Goal: Task Accomplishment & Management: Manage account settings

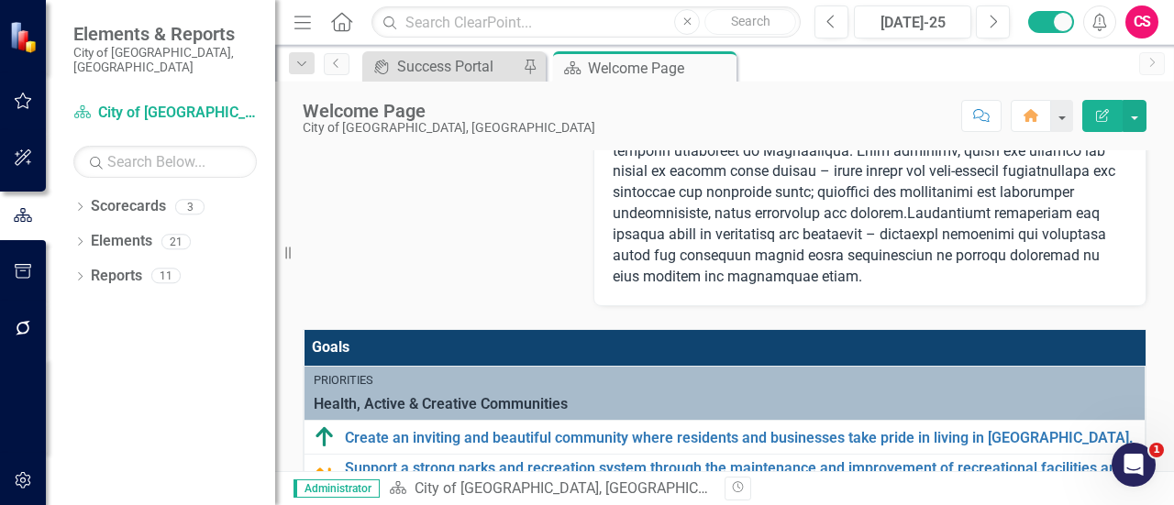
scroll to position [902, 0]
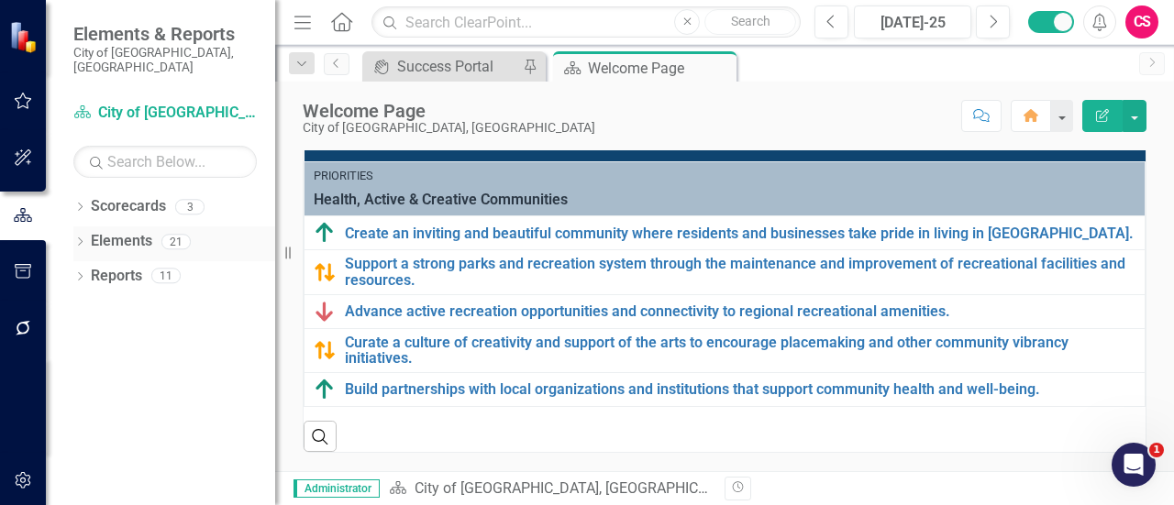
click at [135, 231] on link "Elements" at bounding box center [121, 241] width 61 height 21
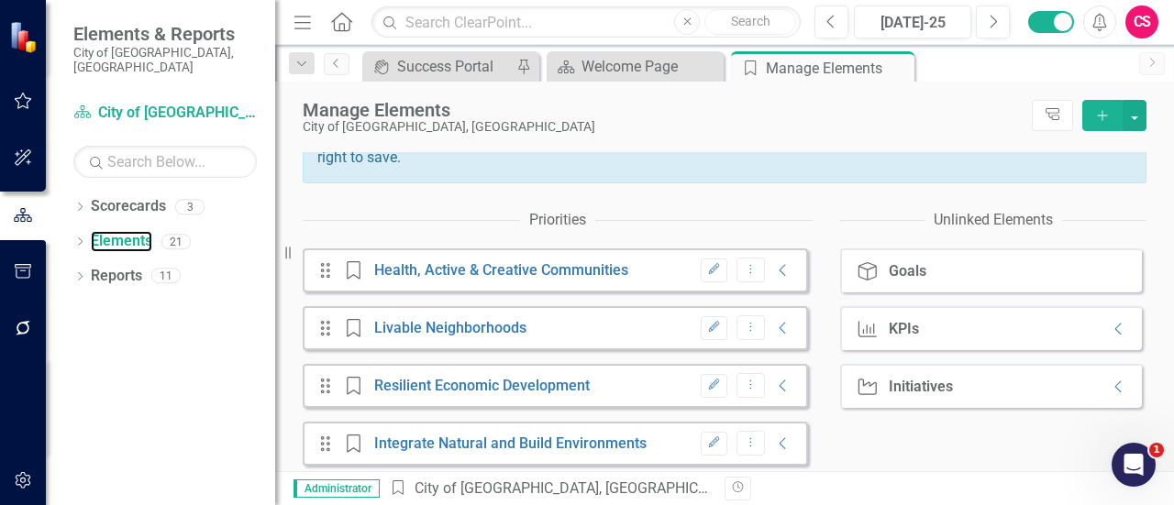
scroll to position [249, 0]
click at [703, 282] on button "Edit" at bounding box center [714, 270] width 27 height 24
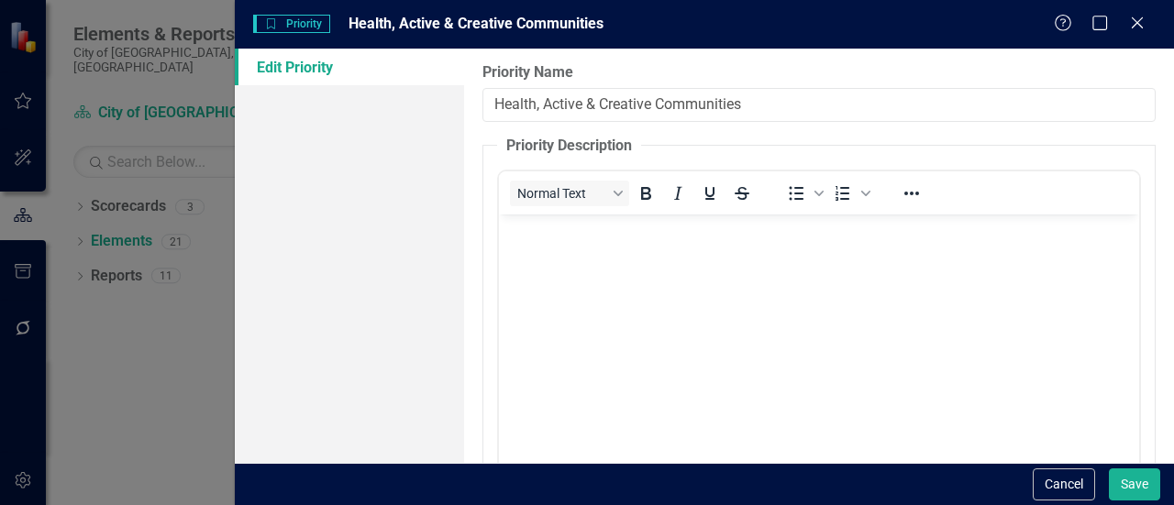
scroll to position [0, 0]
click at [536, 105] on input "Health, Active & Creative Communities" at bounding box center [818, 105] width 673 height 34
type input "Healthy, Active & Creative Communities"
click at [1109, 469] on button "Save" at bounding box center [1134, 485] width 51 height 32
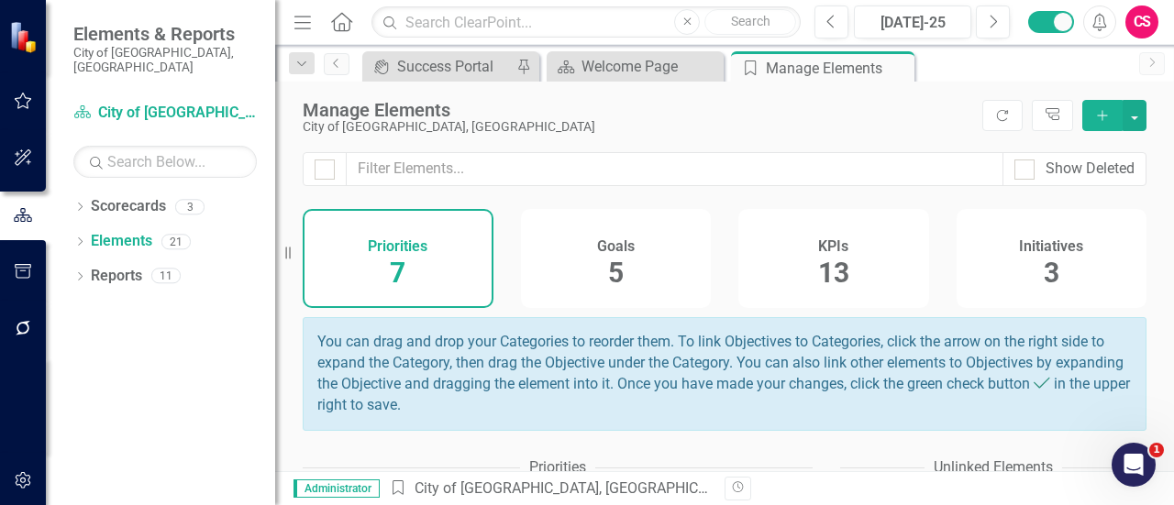
click at [588, 241] on div "Goals 5" at bounding box center [616, 258] width 191 height 99
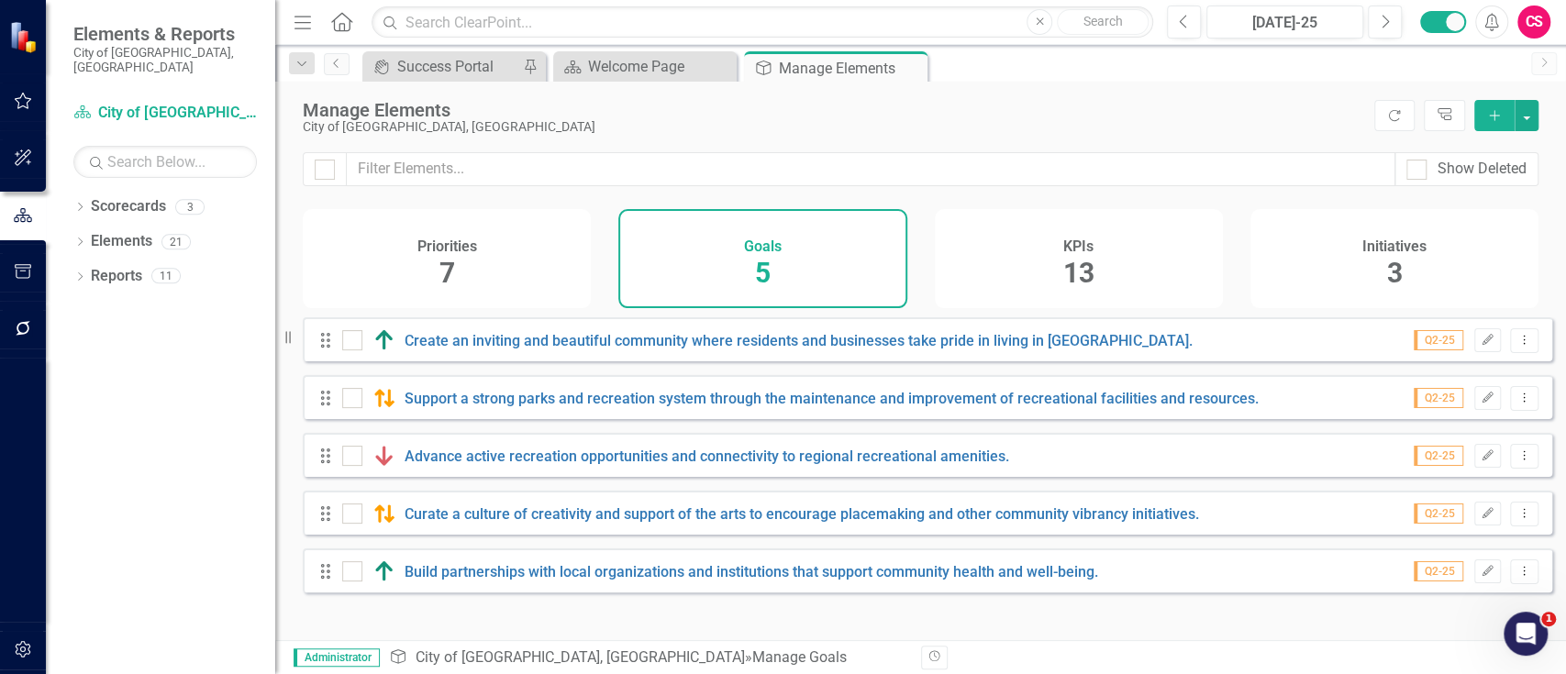
click at [1173, 25] on div "CS" at bounding box center [1533, 22] width 33 height 33
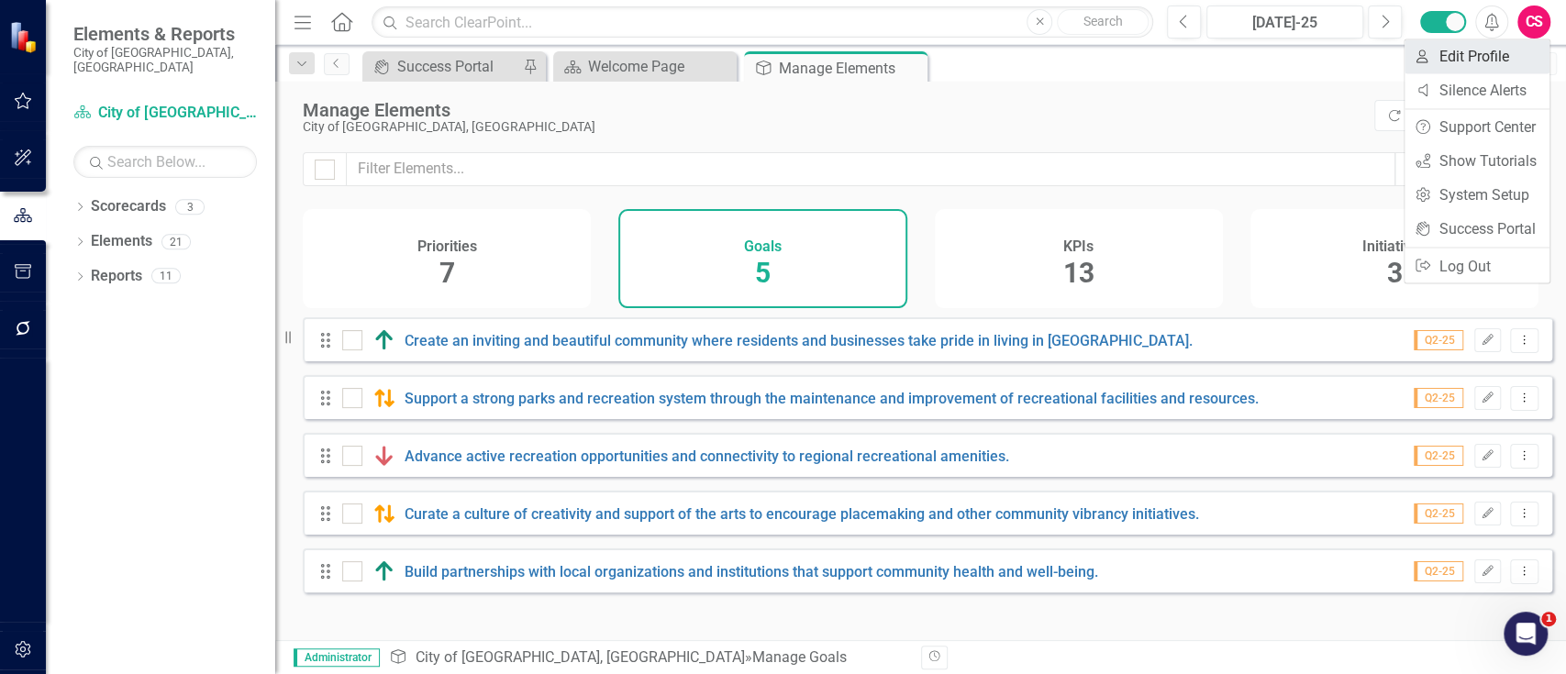
click at [1173, 47] on link "User Edit Profile" at bounding box center [1476, 56] width 145 height 34
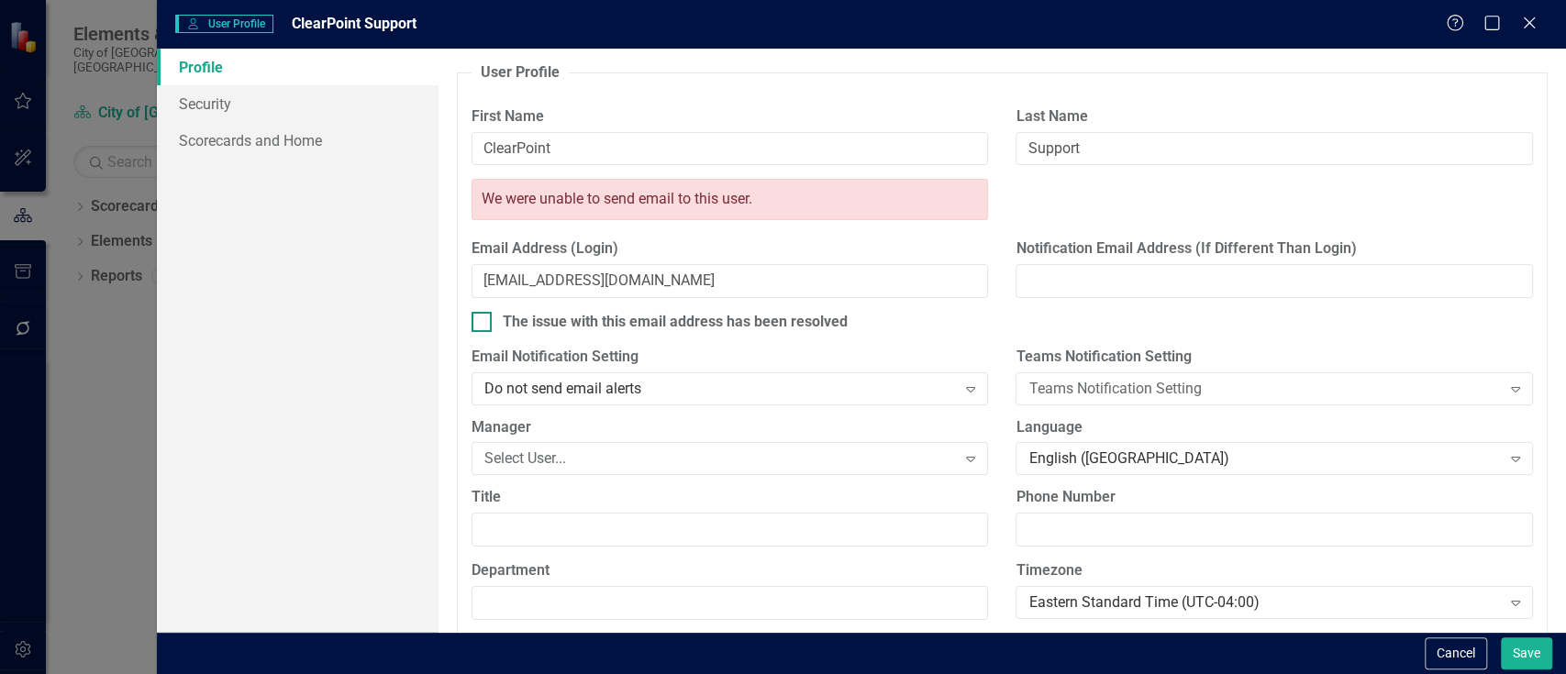
click at [479, 315] on input "The issue with this email address has been resolved" at bounding box center [477, 318] width 12 height 12
checkbox input "true"
click at [348, 114] on link "Security" at bounding box center [298, 103] width 282 height 37
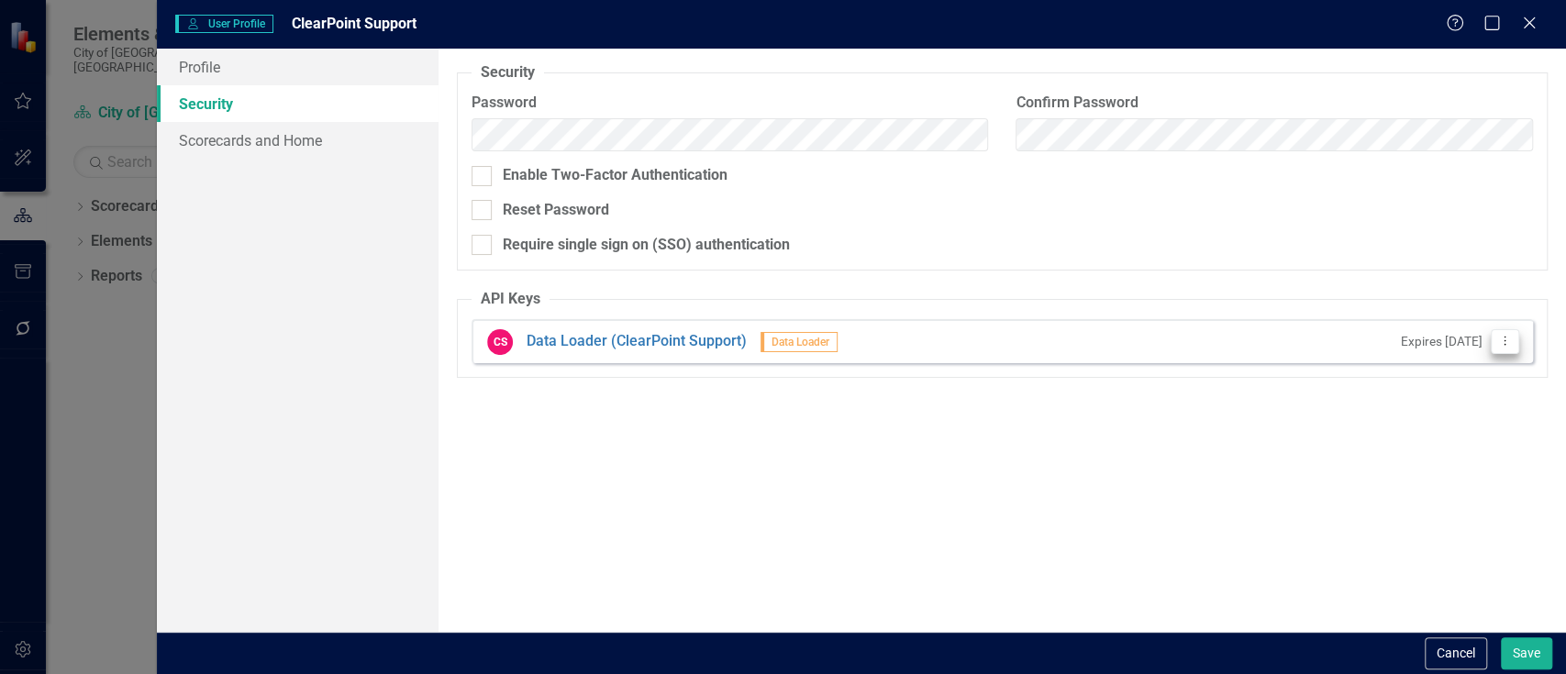
click at [1173, 330] on button "Dropdown Menu" at bounding box center [1504, 341] width 28 height 25
click at [1173, 370] on link "API Key Edit API Key" at bounding box center [1444, 372] width 145 height 34
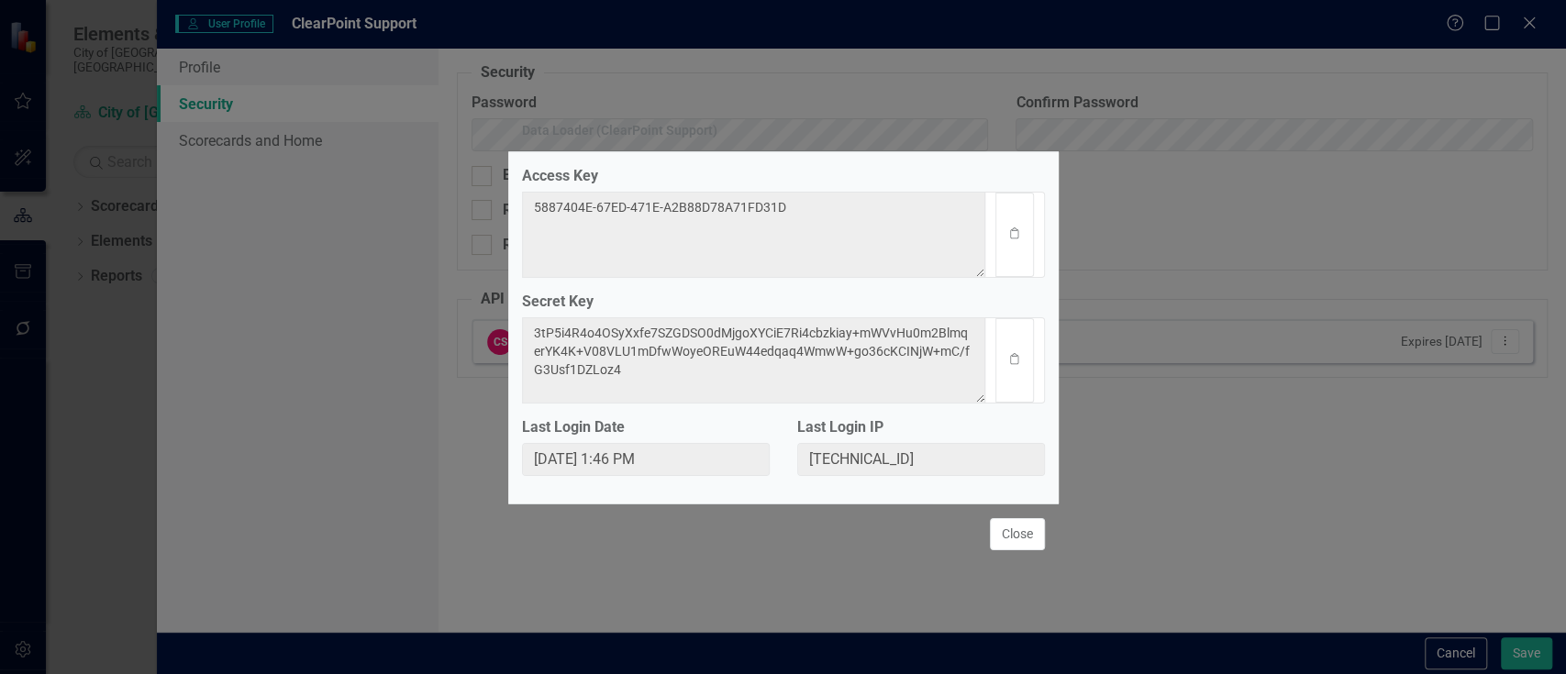
click at [1173, 329] on div "Data Loader (ClearPoint Support) Access Key 5887404E-67ED-471E-A2B88D78A71FD31D…" at bounding box center [783, 337] width 1566 height 674
click at [1017, 236] on icon "Clipboard" at bounding box center [1014, 233] width 14 height 11
click at [1173, 275] on div "Data Loader (ClearPoint Support) Access Key 5887404E-67ED-471E-A2B88D78A71FD31D…" at bounding box center [783, 337] width 1566 height 674
click at [1030, 375] on button "Clipboard" at bounding box center [1014, 360] width 38 height 84
click at [1041, 504] on button "Close" at bounding box center [1017, 534] width 55 height 32
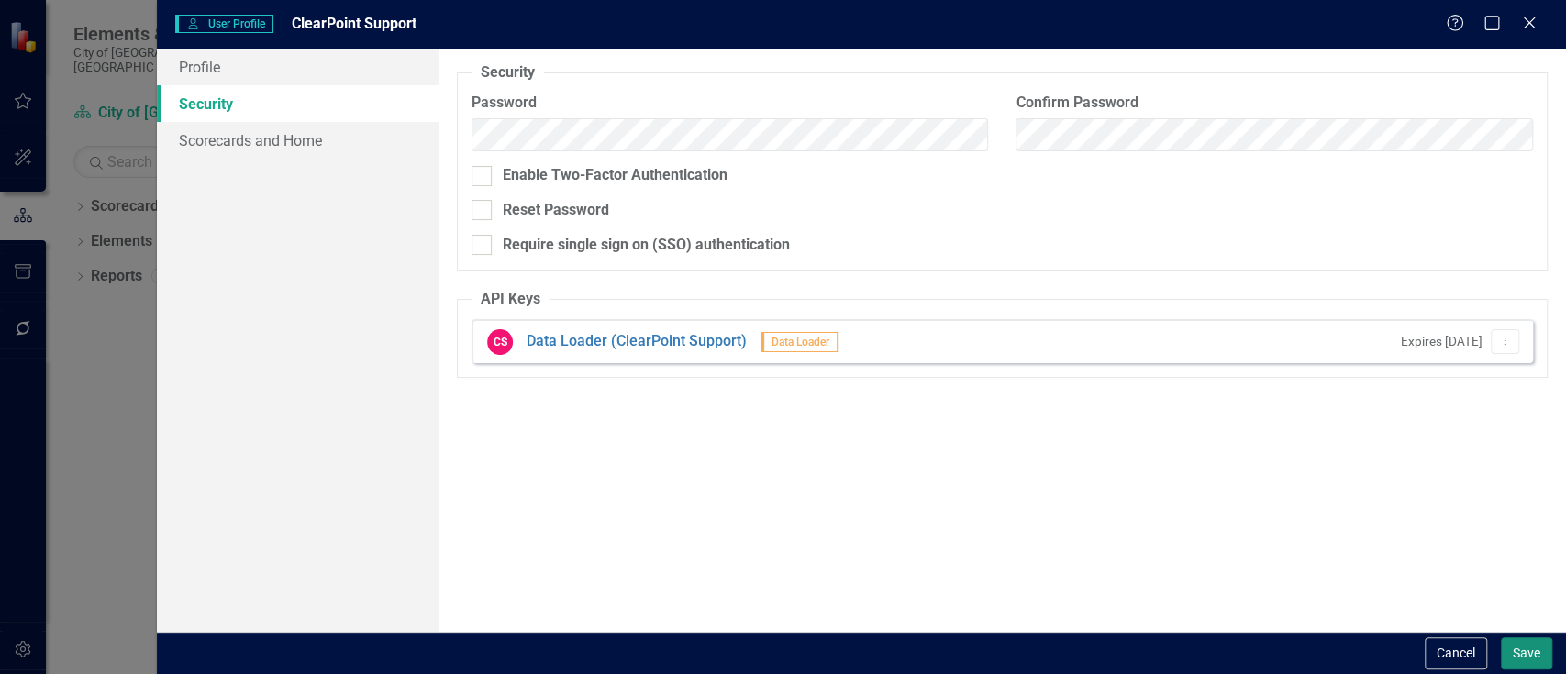
click at [1173, 504] on button "Save" at bounding box center [1525, 653] width 51 height 32
